Goal: Task Accomplishment & Management: Use online tool/utility

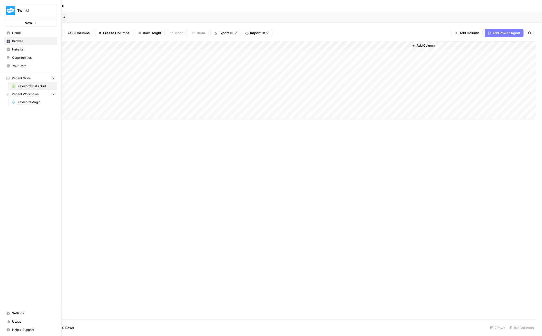
click at [16, 32] on span "Home" at bounding box center [33, 33] width 43 height 5
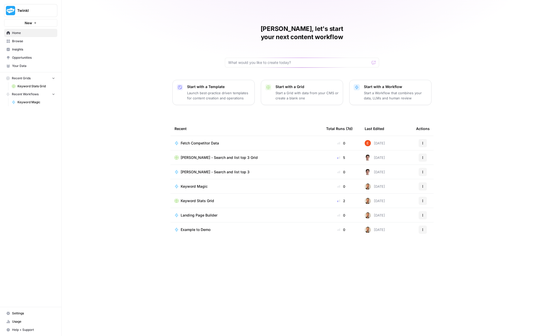
click at [199, 184] on span "Keyword Magic" at bounding box center [194, 186] width 27 height 5
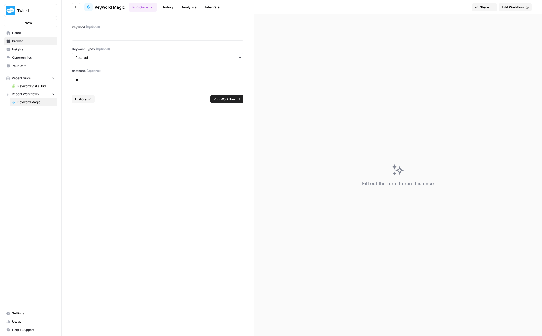
click at [89, 82] on div "**" at bounding box center [157, 80] width 171 height 10
click at [81, 80] on p "**" at bounding box center [157, 79] width 165 height 5
click at [521, 8] on span "Edit Workflow" at bounding box center [513, 7] width 22 height 5
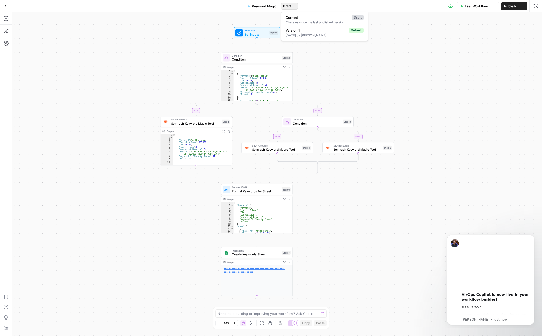
click at [295, 8] on button "Draft" at bounding box center [289, 6] width 17 height 7
click at [478, 41] on div "true false true false Workflow Set Inputs Inputs Condition Condition Step 2 Out…" at bounding box center [277, 173] width 530 height 323
click at [496, 6] on button "Options" at bounding box center [495, 6] width 8 height 8
click at [512, 34] on div "true false true false Workflow Set Inputs Inputs Condition Condition Step 2 Out…" at bounding box center [277, 173] width 530 height 323
click at [524, 7] on button "Actions" at bounding box center [523, 6] width 8 height 8
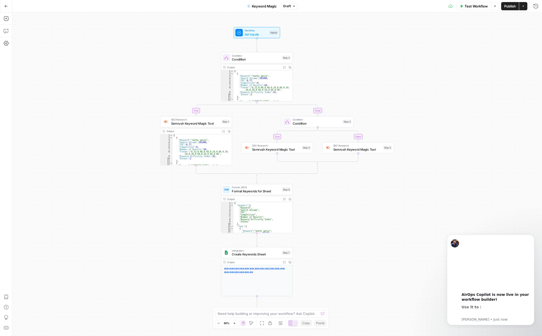
click at [395, 56] on div "true false true false Workflow Set Inputs Inputs Condition Condition Step 2 Out…" at bounding box center [277, 173] width 530 height 323
click at [258, 265] on div "**********" at bounding box center [256, 280] width 71 height 31
click at [7, 42] on icon "button" at bounding box center [6, 43] width 5 height 5
drag, startPoint x: 9, startPoint y: 17, endPoint x: 6, endPoint y: 18, distance: 3.3
click at [6, 18] on icon "button" at bounding box center [6, 18] width 5 height 5
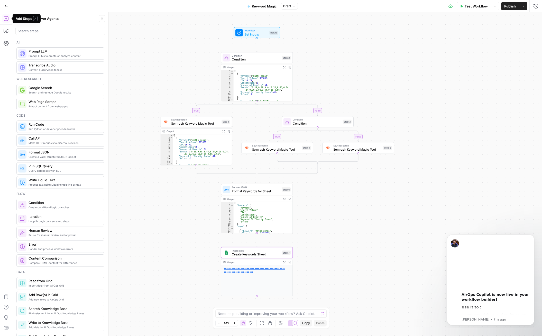
click at [6, 5] on icon "button" at bounding box center [6, 6] width 4 height 4
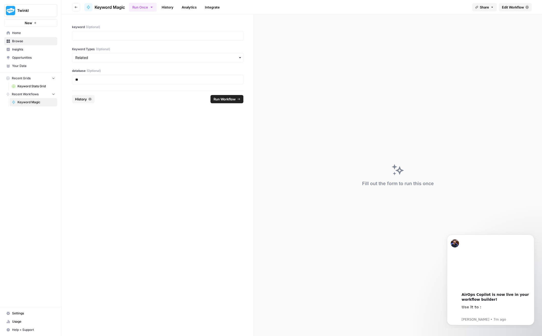
click at [14, 33] on span "Home" at bounding box center [33, 33] width 43 height 5
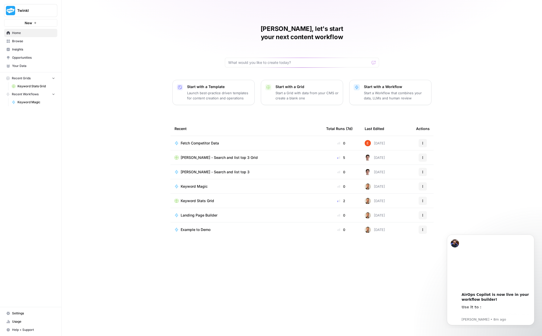
click at [198, 155] on span "[PERSON_NAME] - Search and list top 3 Grid" at bounding box center [219, 157] width 77 height 5
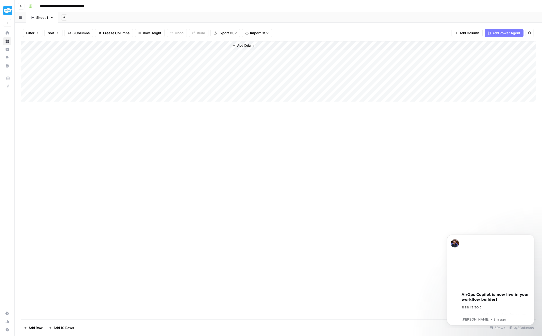
click at [131, 56] on div "Add Column" at bounding box center [278, 71] width 515 height 61
click at [179, 53] on div "Add Column" at bounding box center [278, 71] width 515 height 61
click at [225, 53] on div "Add Column" at bounding box center [278, 71] width 515 height 61
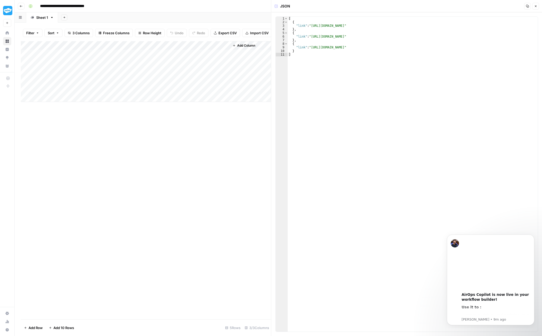
click at [537, 7] on icon "button" at bounding box center [535, 6] width 3 height 3
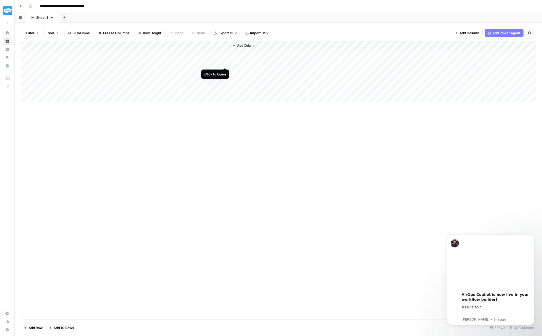
click at [225, 63] on div "Add Column" at bounding box center [278, 71] width 515 height 61
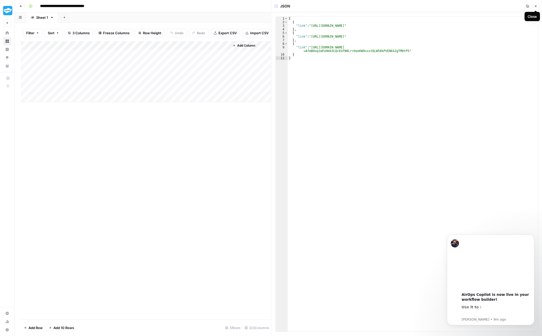
click at [536, 7] on icon "button" at bounding box center [535, 6] width 3 height 3
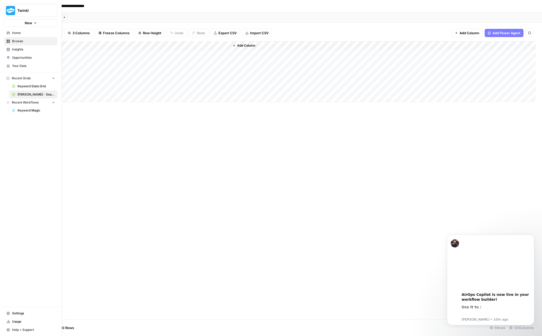
click at [26, 32] on span "Home" at bounding box center [33, 33] width 43 height 5
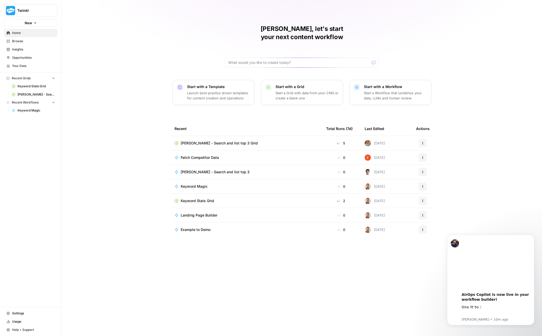
click at [205, 155] on span "Fetch Competitor Data" at bounding box center [200, 157] width 38 height 5
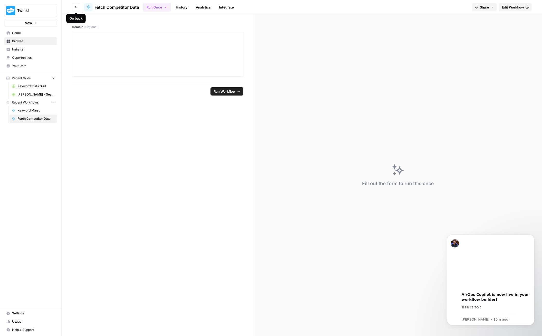
click at [75, 8] on icon "button" at bounding box center [76, 7] width 3 height 3
